Goal: Find specific page/section: Find specific page/section

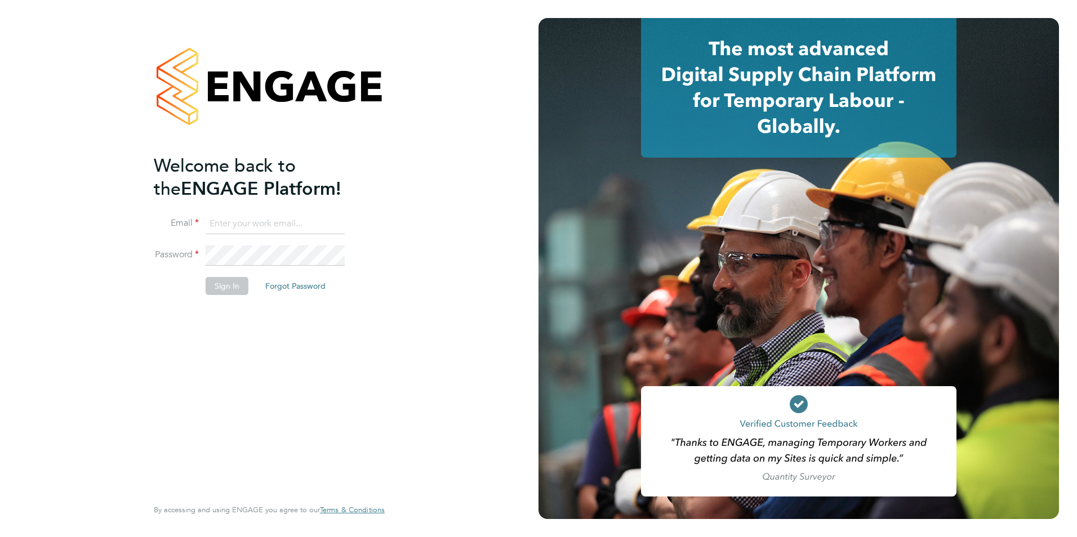
type input "[PERSON_NAME][EMAIL_ADDRESS][PERSON_NAME][DOMAIN_NAME]"
click at [222, 289] on button "Sign In" at bounding box center [227, 286] width 43 height 18
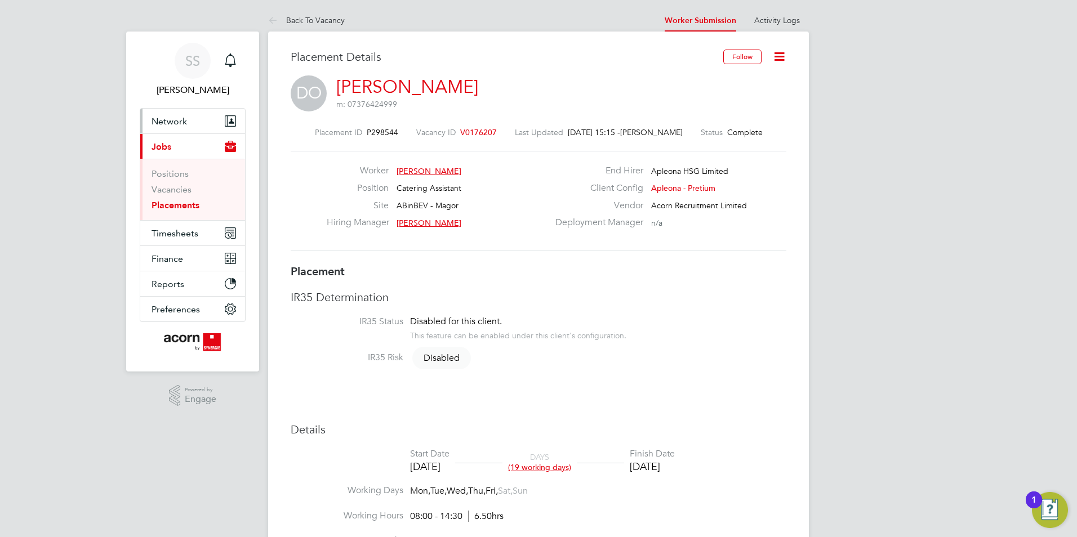
click at [187, 121] on button "Network" at bounding box center [192, 121] width 105 height 25
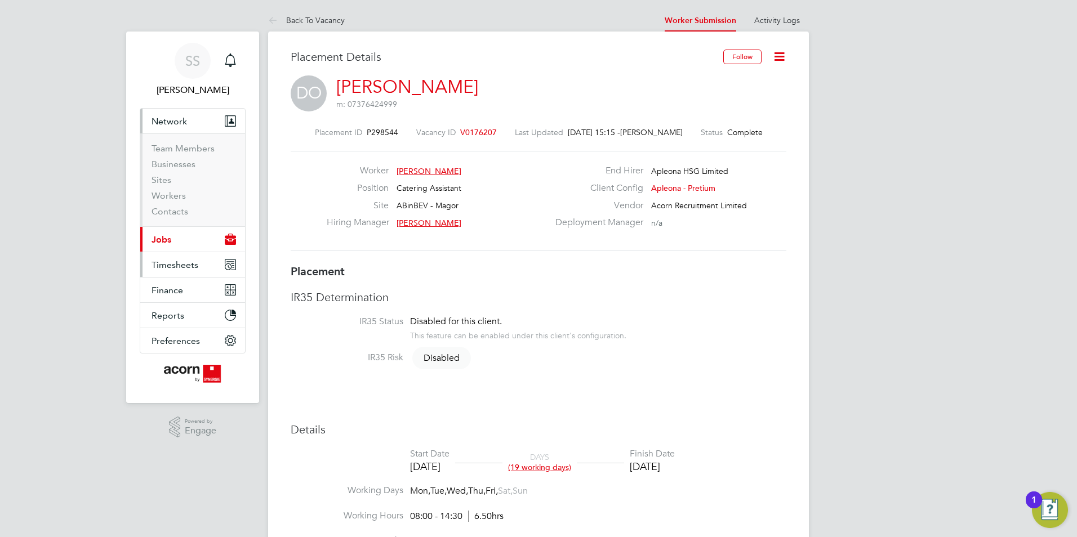
click at [178, 272] on button "Timesheets" at bounding box center [192, 264] width 105 height 25
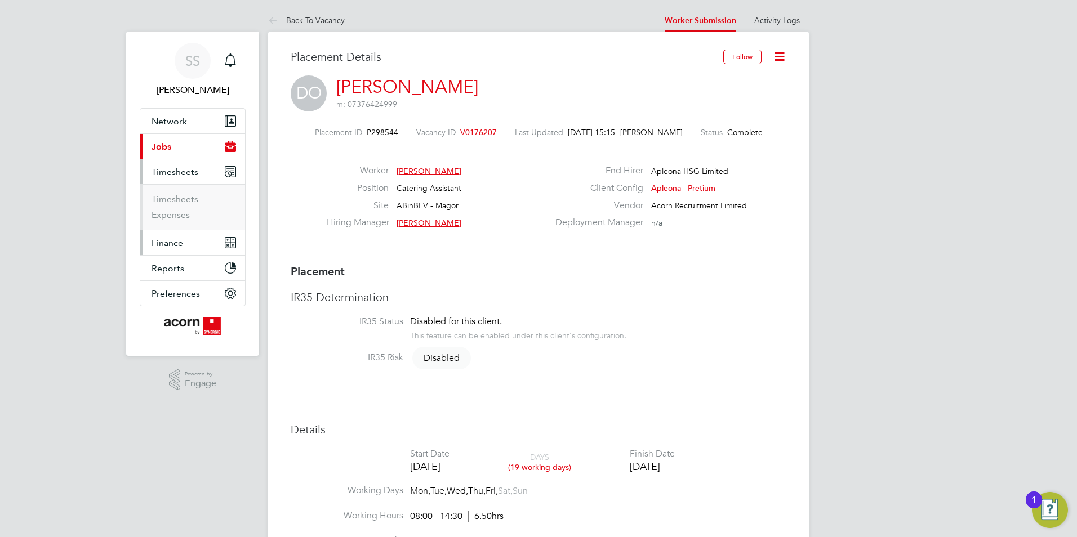
click at [186, 238] on button "Finance" at bounding box center [192, 242] width 105 height 25
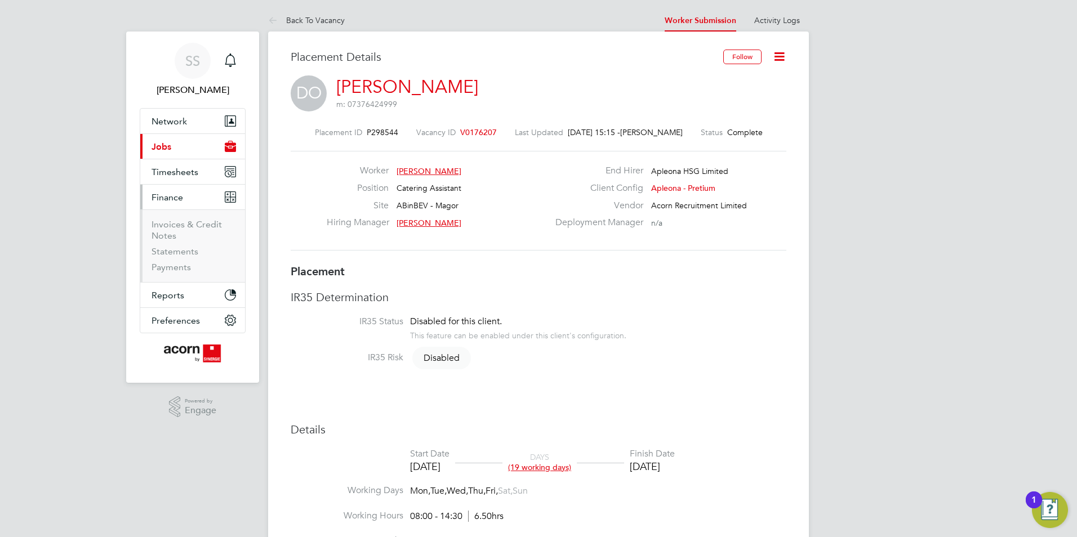
click at [192, 195] on button "Finance" at bounding box center [192, 197] width 105 height 25
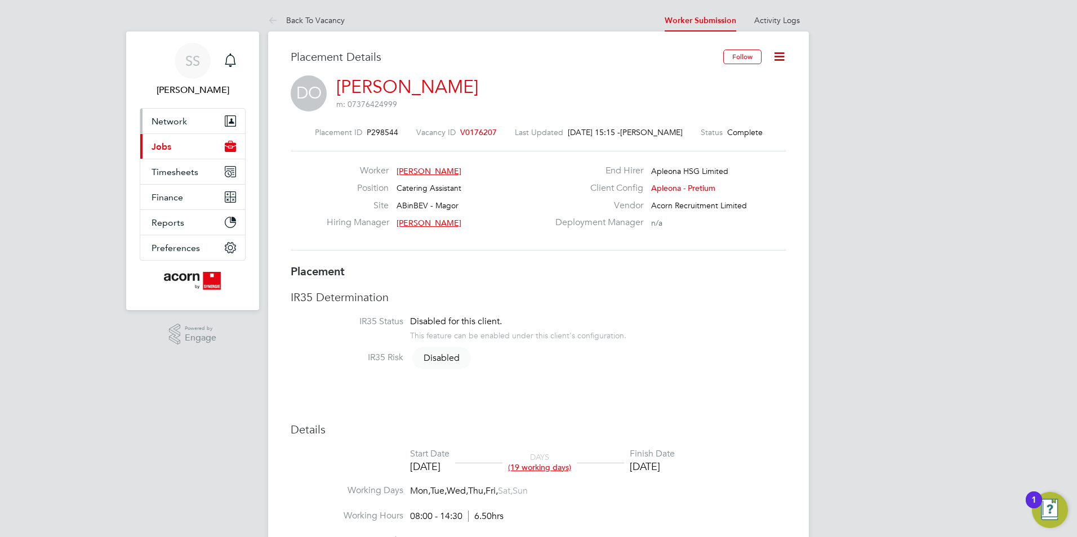
click at [194, 118] on button "Network" at bounding box center [192, 121] width 105 height 25
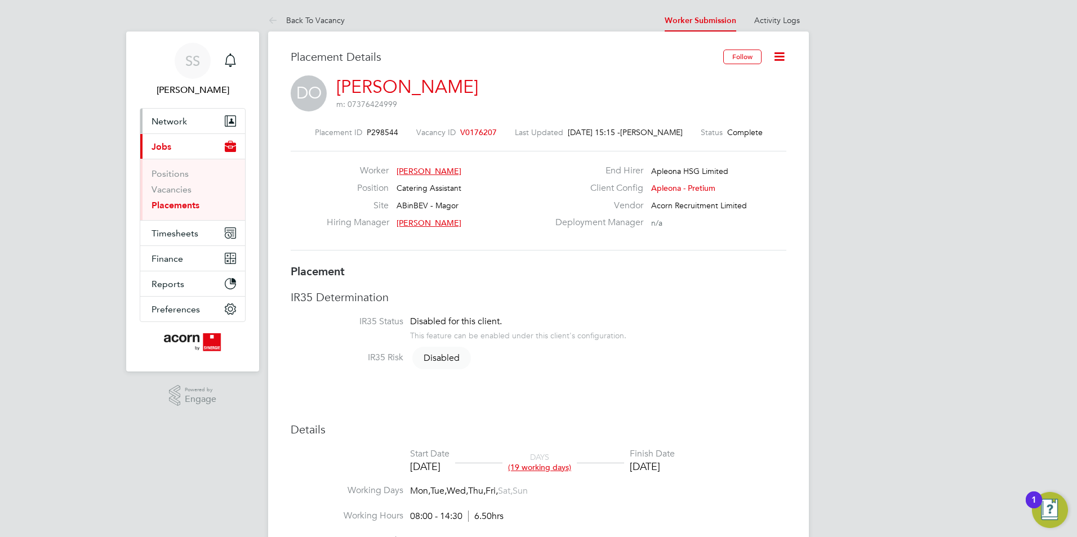
click at [189, 119] on button "Network" at bounding box center [192, 121] width 105 height 25
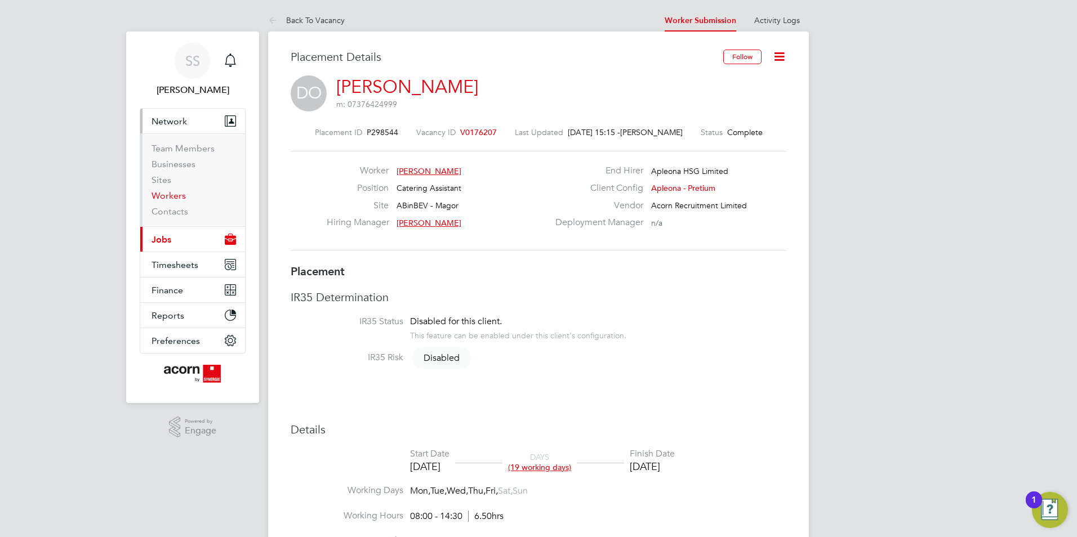
click at [173, 198] on link "Workers" at bounding box center [168, 195] width 34 height 11
